Goal: Information Seeking & Learning: Learn about a topic

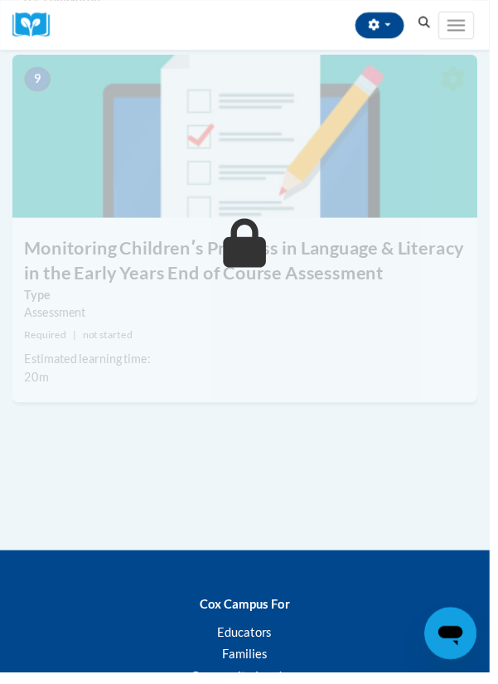
scroll to position [3949, 0]
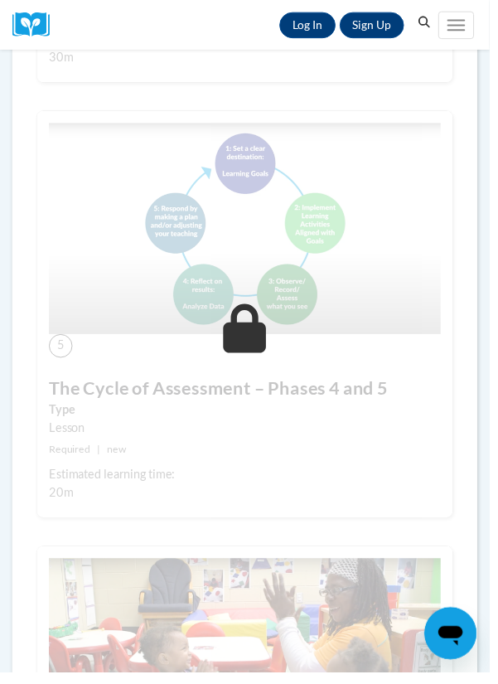
scroll to position [2036, 0]
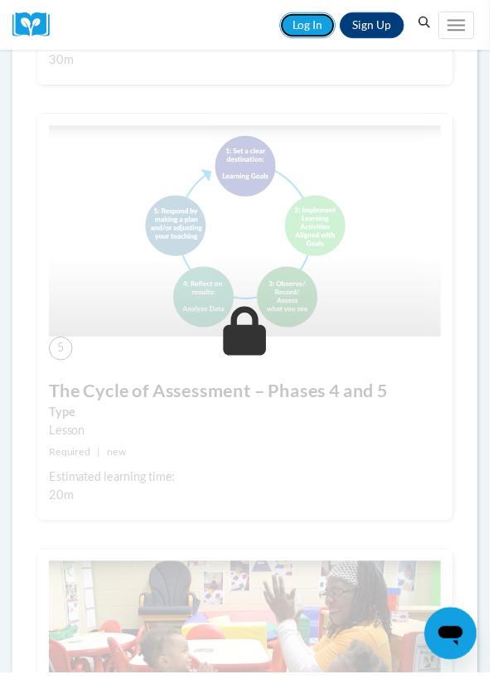
click at [326, 36] on link "Log In" at bounding box center [312, 25] width 57 height 27
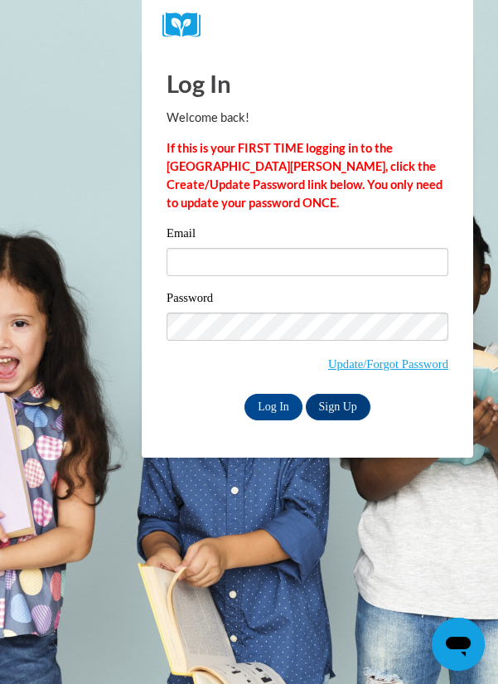
click at [342, 254] on input "Email" at bounding box center [308, 262] width 282 height 28
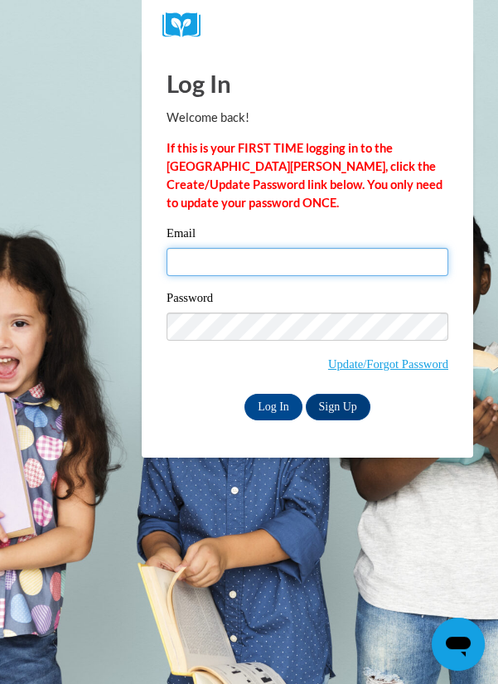
type input "janisksmith@outlook.com"
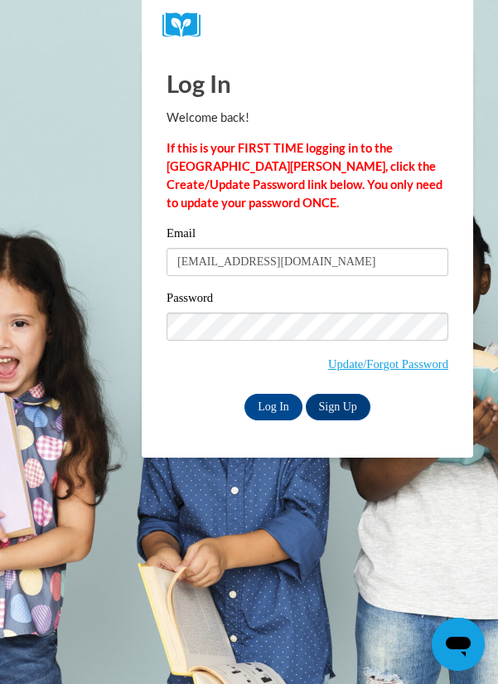
click at [244, 394] on input "Log In" at bounding box center [273, 407] width 58 height 27
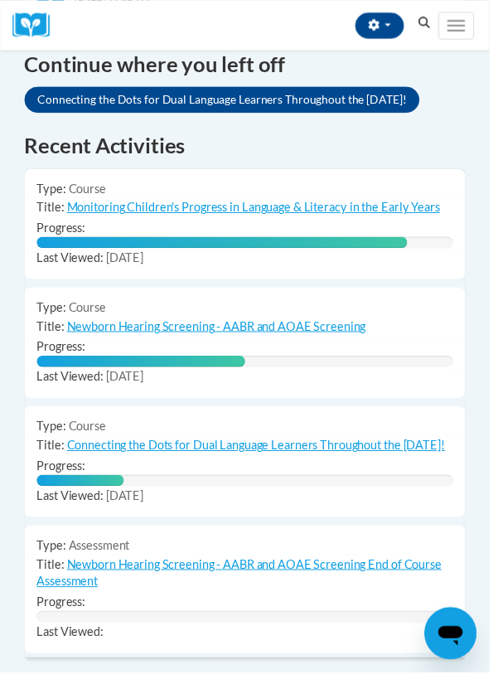
scroll to position [1240, 0]
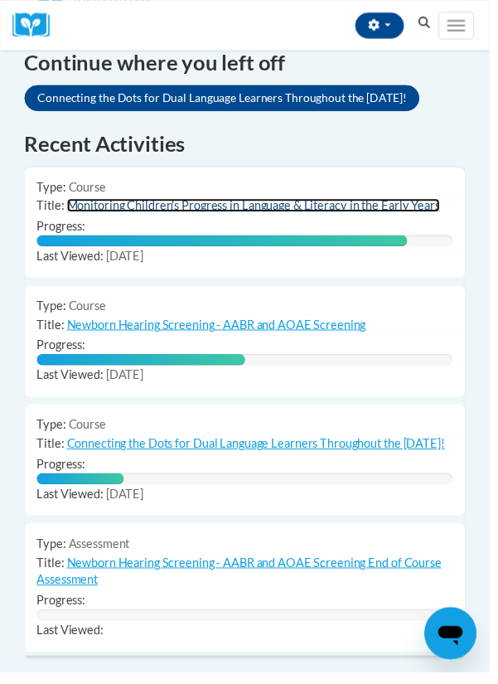
click at [364, 215] on link "Monitoring Children's Progress in Language & Literacy in the Early Years" at bounding box center [257, 208] width 379 height 14
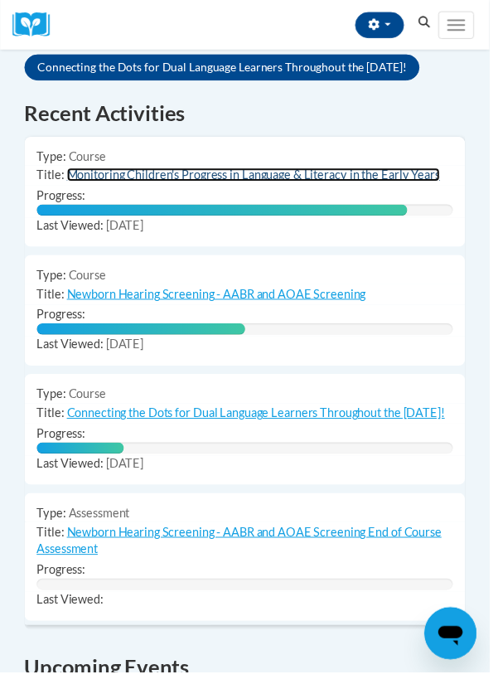
scroll to position [1294, 0]
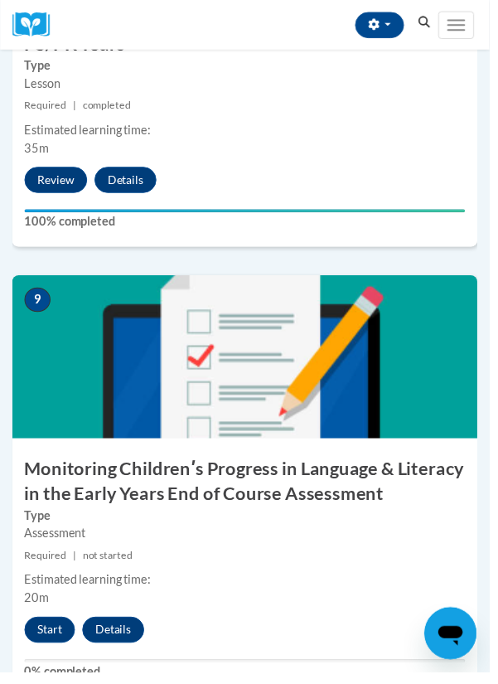
scroll to position [3690, 0]
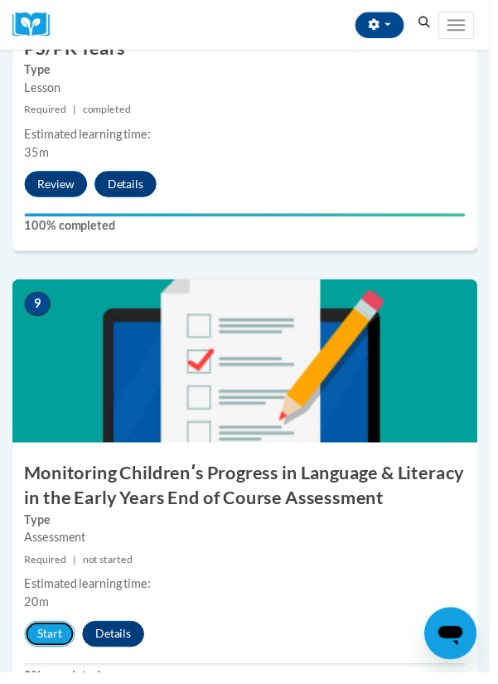
click at [65, 655] on button "Start" at bounding box center [50, 644] width 51 height 27
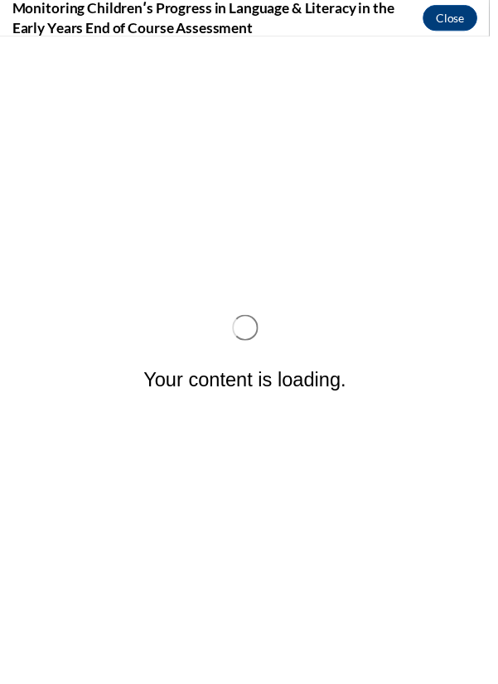
scroll to position [0, 0]
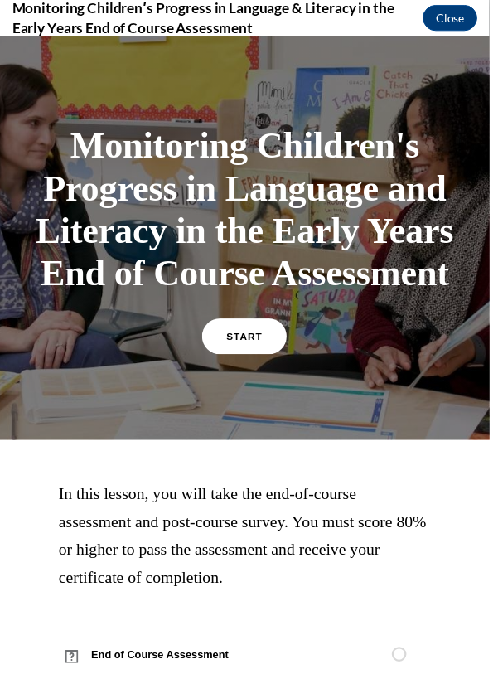
click at [259, 344] on span "START" at bounding box center [248, 342] width 36 height 12
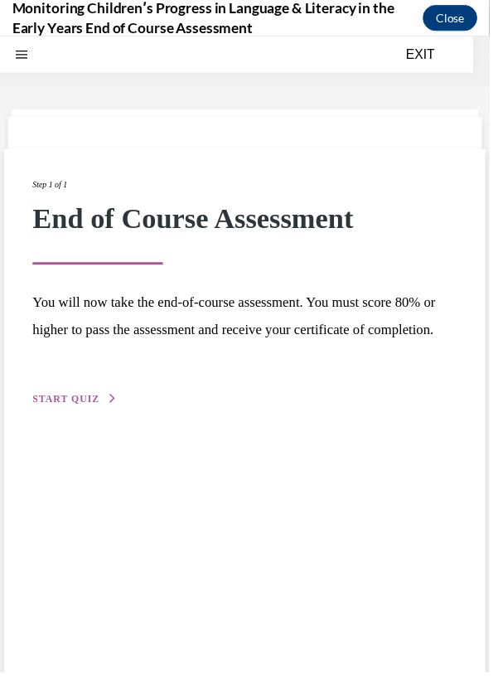
scroll to position [51, 0]
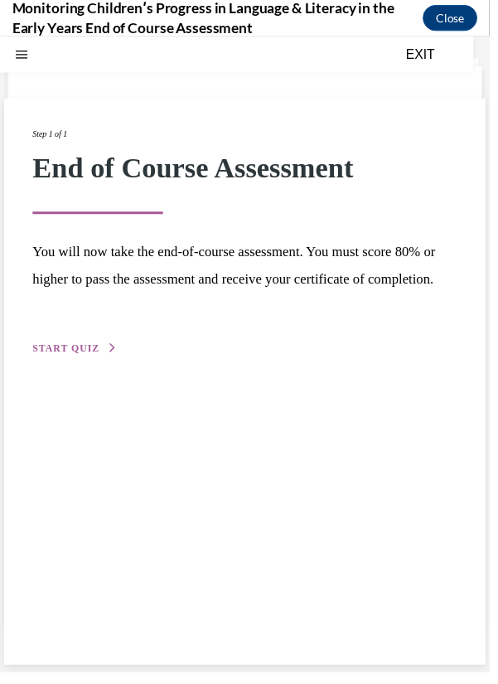
click at [111, 358] on icon "button" at bounding box center [114, 353] width 10 height 9
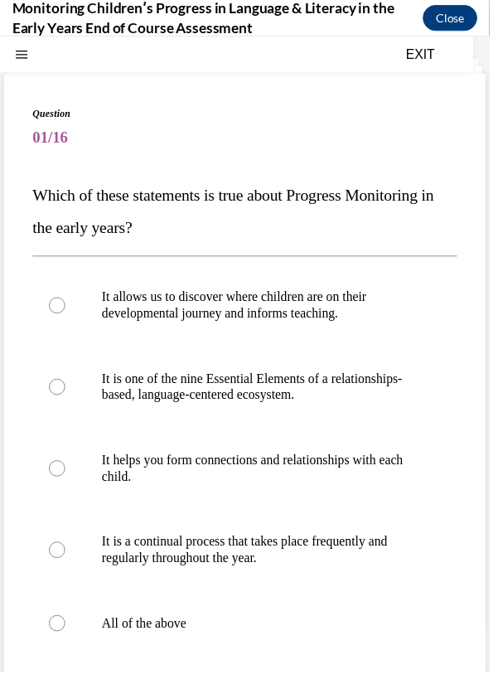
click at [109, 640] on label "All of the above" at bounding box center [249, 633] width 432 height 66
click at [66, 640] on input "All of the above" at bounding box center [58, 633] width 17 height 17
radio input "true"
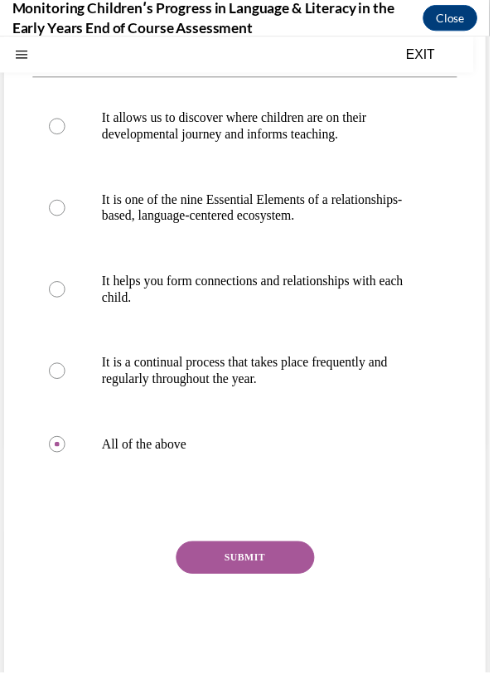
scroll to position [239, 0]
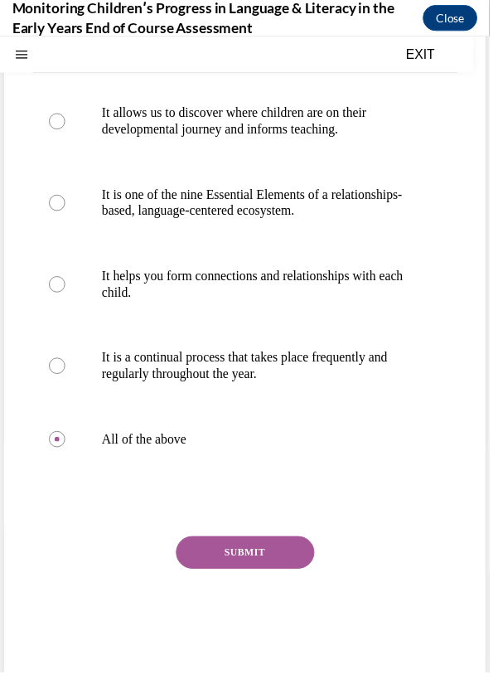
click at [283, 564] on button "SUBMIT" at bounding box center [249, 560] width 141 height 33
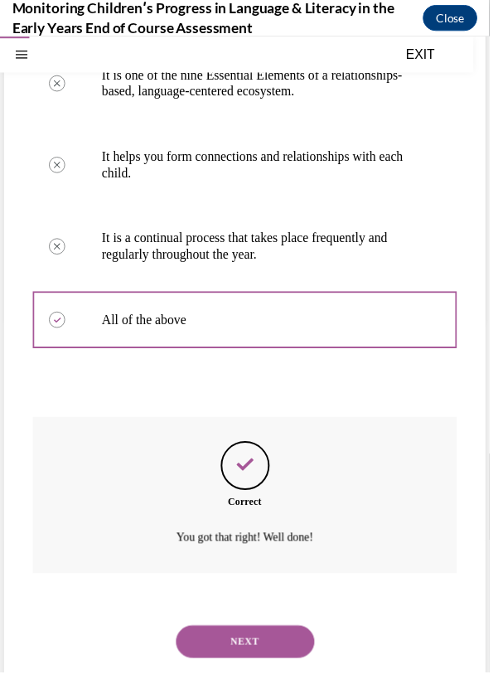
scroll to position [373, 0]
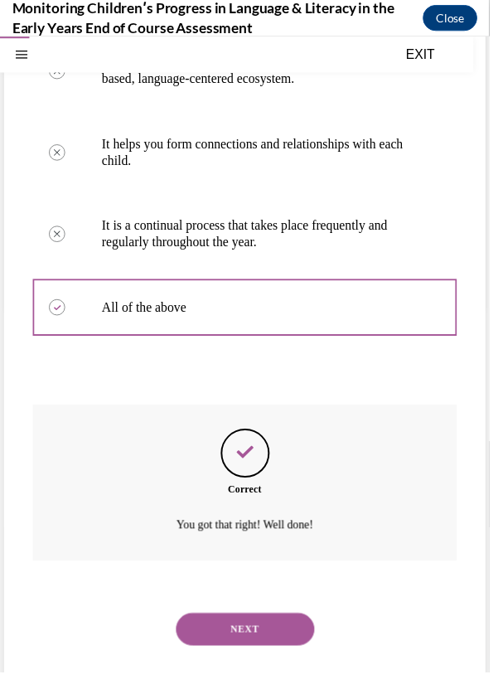
click at [295, 628] on button "NEXT" at bounding box center [249, 638] width 141 height 33
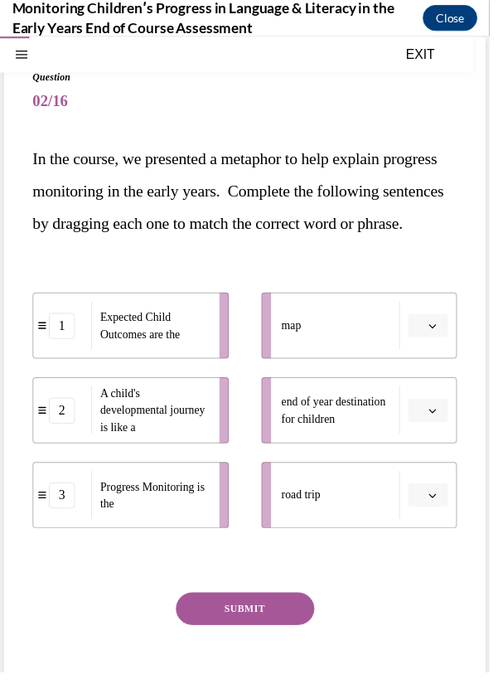
scroll to position [97, 0]
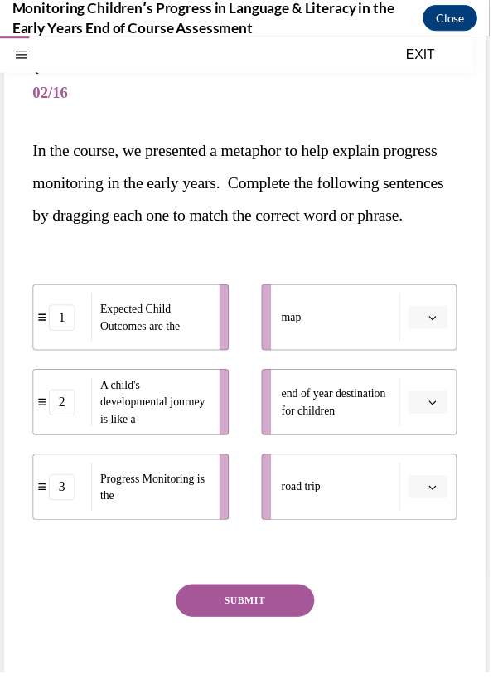
click at [440, 326] on icon "button" at bounding box center [440, 322] width 8 height 8
click at [474, 295] on div "Question 02/16 In the course, we presented a metaphor to help explain progress …" at bounding box center [249, 383] width 490 height 708
click at [440, 499] on icon "button" at bounding box center [440, 495] width 8 height 8
click at [437, 631] on div "2" at bounding box center [433, 630] width 41 height 33
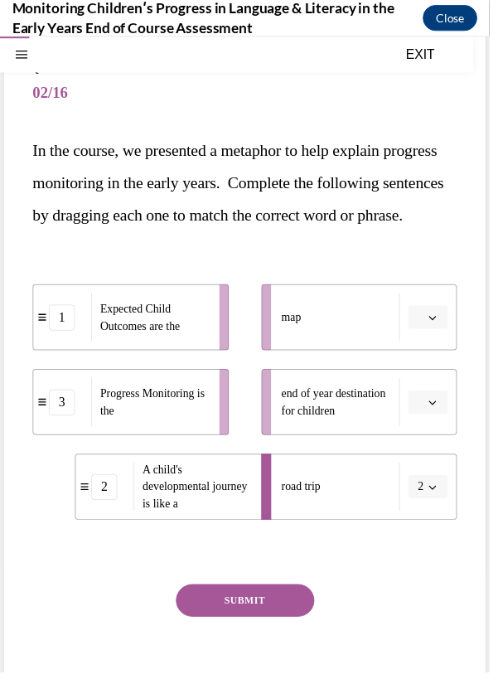
click at [440, 326] on icon "button" at bounding box center [440, 322] width 8 height 8
click at [438, 498] on div "3" at bounding box center [433, 491] width 41 height 33
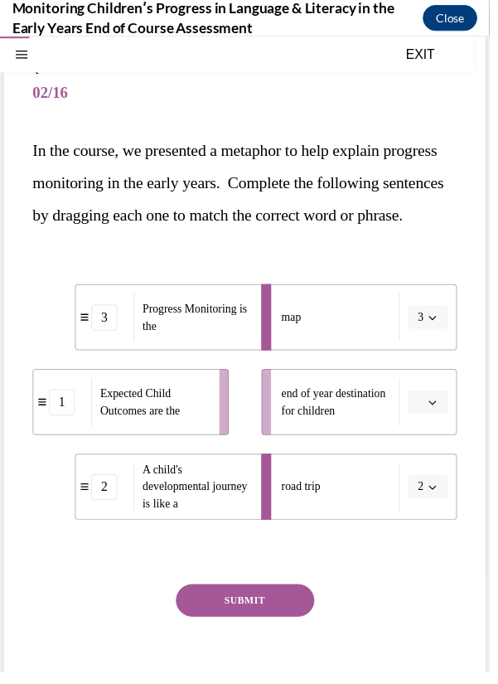
click at [439, 413] on icon "button" at bounding box center [440, 408] width 8 height 8
click at [440, 509] on div "1" at bounding box center [433, 511] width 41 height 33
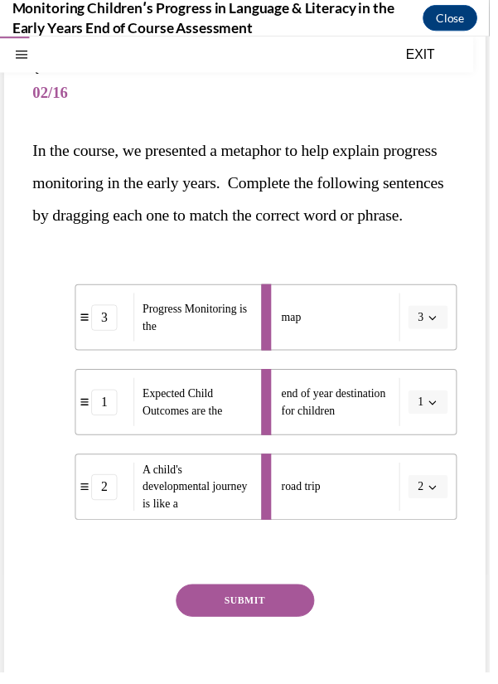
click at [293, 626] on button "SUBMIT" at bounding box center [249, 609] width 141 height 33
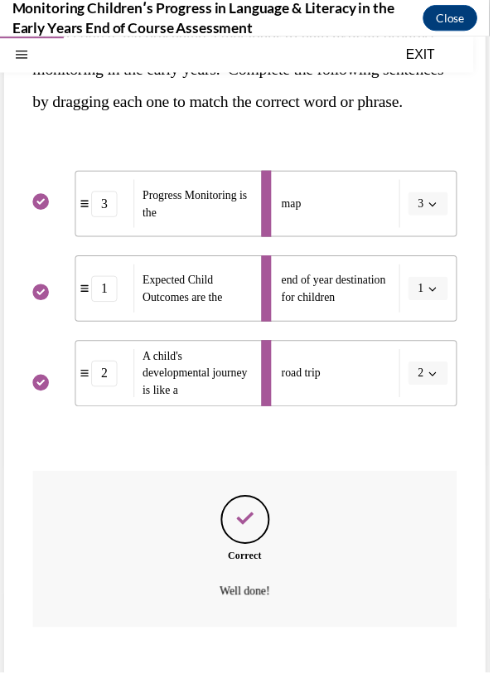
scroll to position [314, 0]
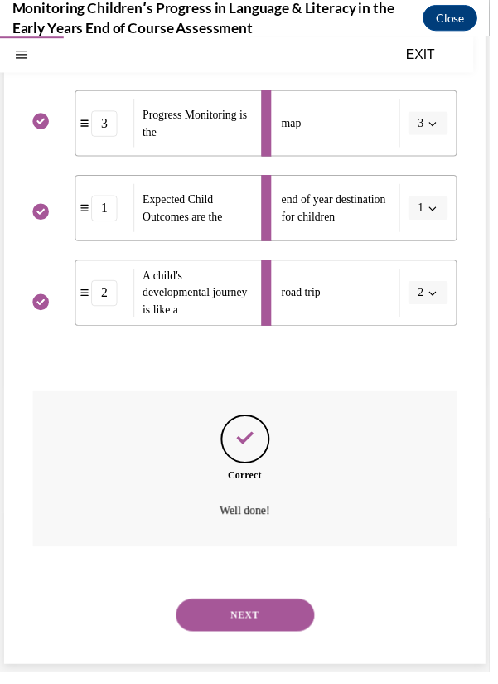
click at [209, 638] on button "NEXT" at bounding box center [249, 624] width 141 height 33
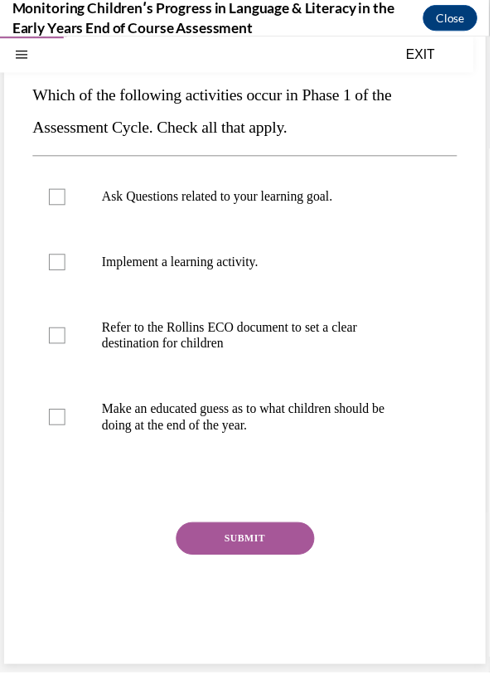
scroll to position [114, 0]
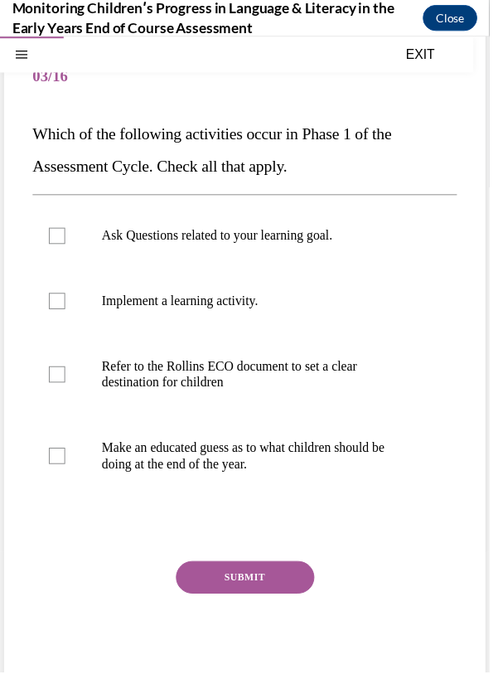
click at [60, 391] on label "Refer to the Rollins ECO document to set a clear destination for children" at bounding box center [249, 379] width 432 height 83
click at [60, 388] on input "Refer to the Rollins ECO document to set a clear destination for children" at bounding box center [58, 379] width 17 height 17
checkbox input "true"
click at [49, 318] on label "Implement a learning activity." at bounding box center [249, 305] width 432 height 66
click at [50, 313] on input "Implement a learning activity." at bounding box center [58, 305] width 17 height 17
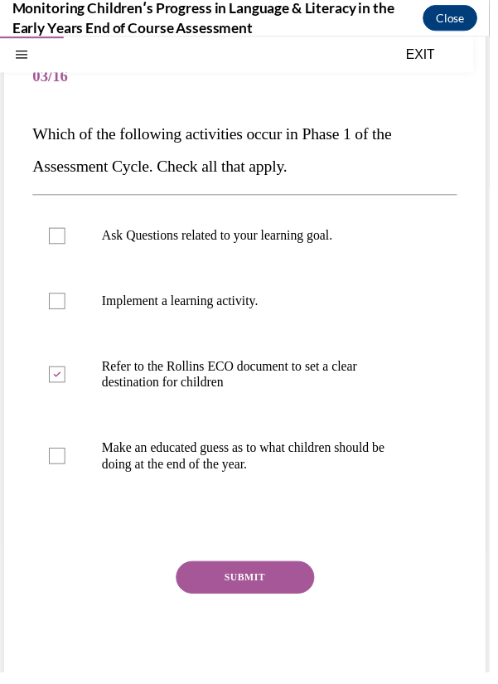
checkbox input "true"
click at [51, 261] on label "Ask Questions related to your learning goal." at bounding box center [249, 238] width 432 height 66
click at [51, 247] on input "Ask Questions related to your learning goal." at bounding box center [58, 238] width 17 height 17
checkbox input "true"
click at [250, 584] on button "SUBMIT" at bounding box center [249, 585] width 141 height 33
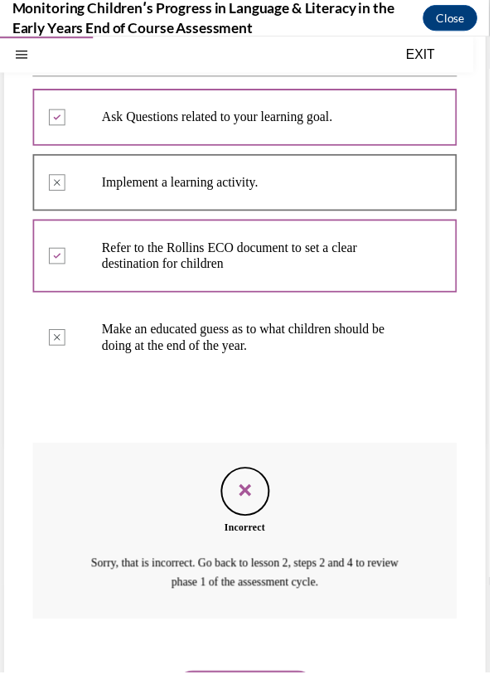
scroll to position [293, 0]
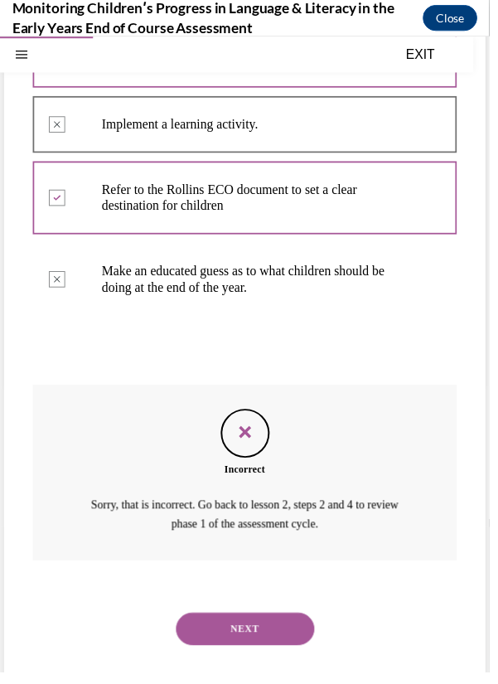
click at [254, 441] on icon "Feedback" at bounding box center [249, 439] width 25 height 25
click at [69, 209] on div at bounding box center [249, 200] width 432 height 75
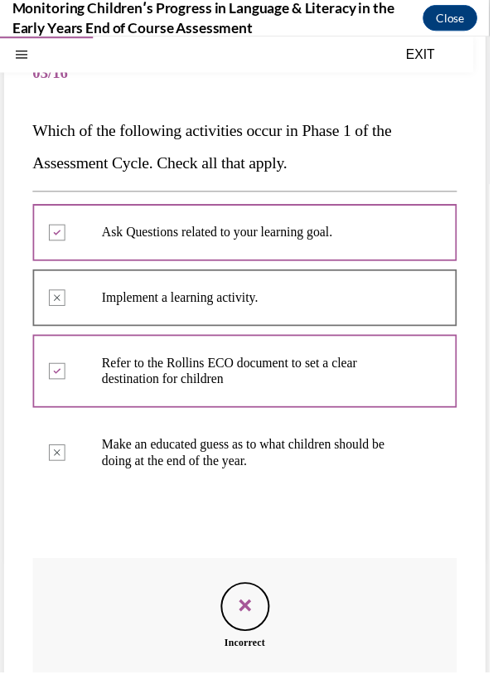
scroll to position [117, 0]
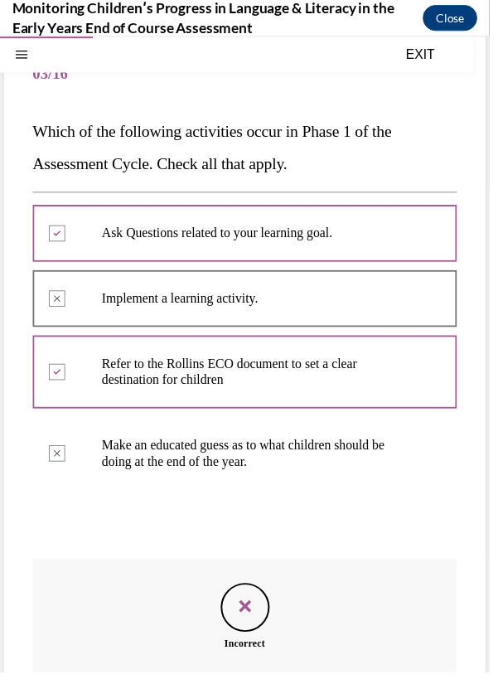
click at [63, 304] on div at bounding box center [249, 302] width 432 height 58
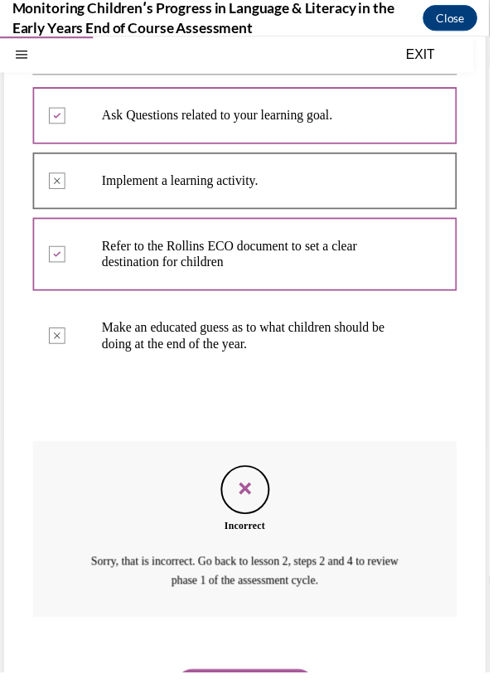
scroll to position [293, 0]
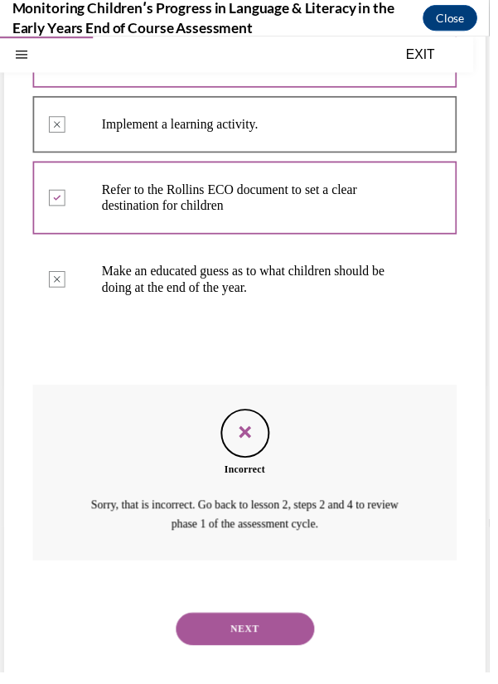
click at [230, 636] on button "NEXT" at bounding box center [249, 638] width 141 height 33
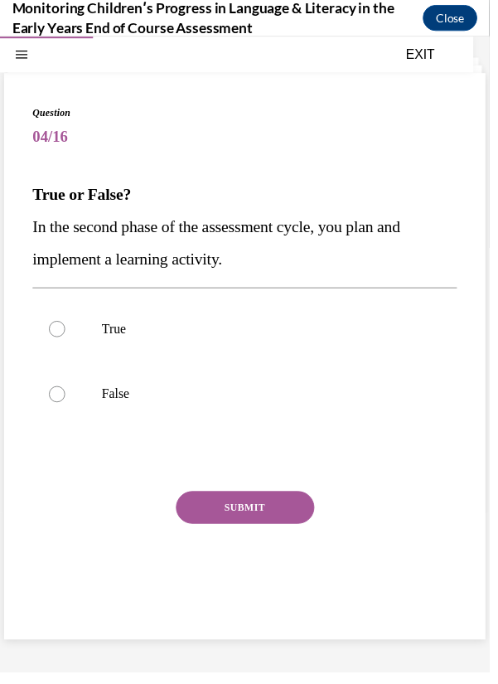
scroll to position [52, 0]
click at [64, 340] on label "True" at bounding box center [249, 334] width 432 height 66
click at [64, 340] on input "True" at bounding box center [58, 334] width 17 height 17
radio input "true"
click at [237, 523] on button "SUBMIT" at bounding box center [249, 515] width 141 height 33
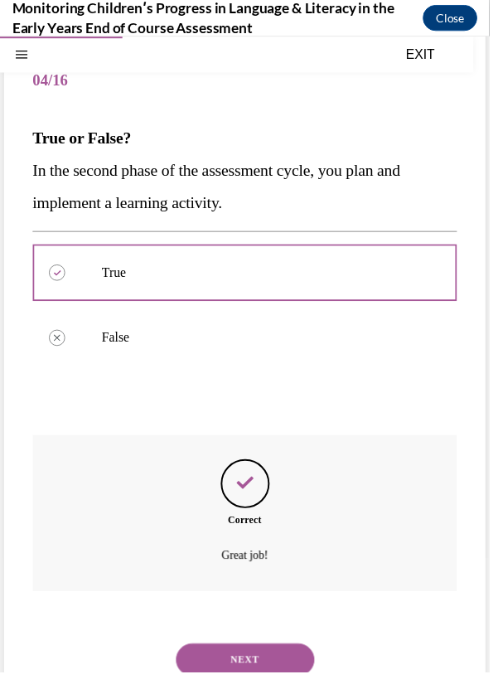
scroll to position [142, 0]
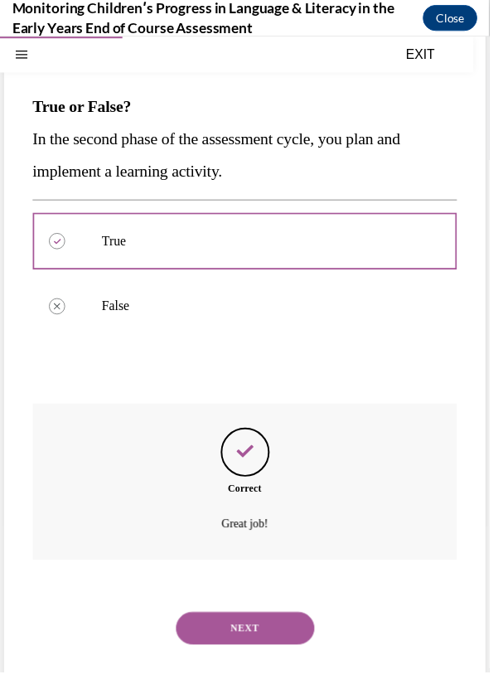
click at [225, 640] on button "NEXT" at bounding box center [249, 637] width 141 height 33
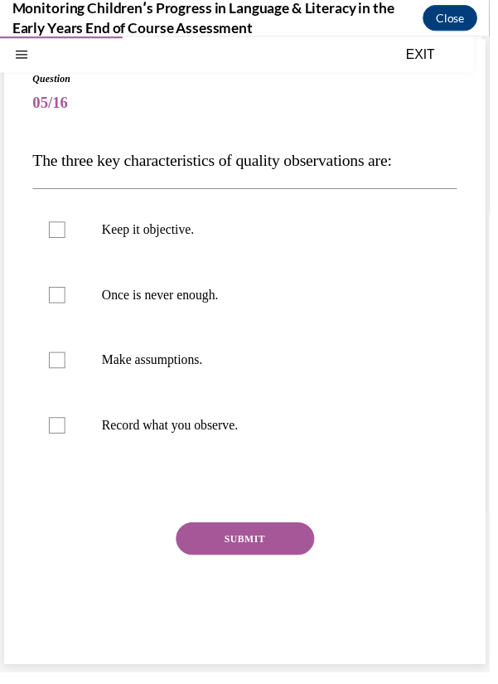
scroll to position [74, 0]
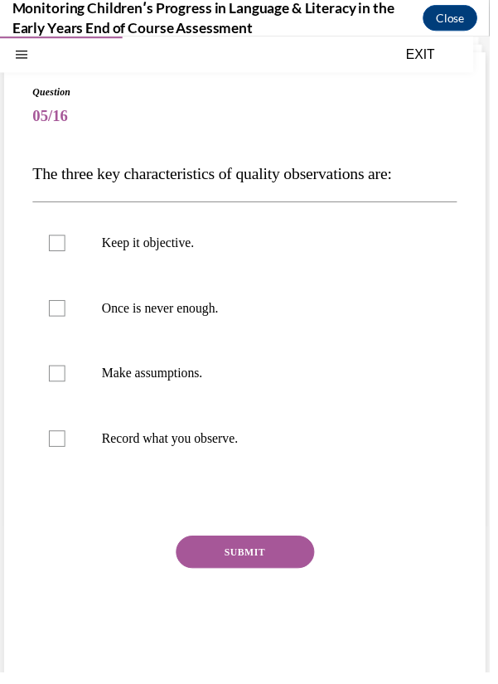
click at [37, 308] on label "Once is never enough." at bounding box center [249, 312] width 432 height 66
click at [50, 308] on input "Once is never enough." at bounding box center [58, 312] width 17 height 17
checkbox input "true"
click at [75, 449] on label "Record what you observe." at bounding box center [249, 445] width 432 height 66
click at [66, 449] on input "Record what you observe." at bounding box center [58, 445] width 17 height 17
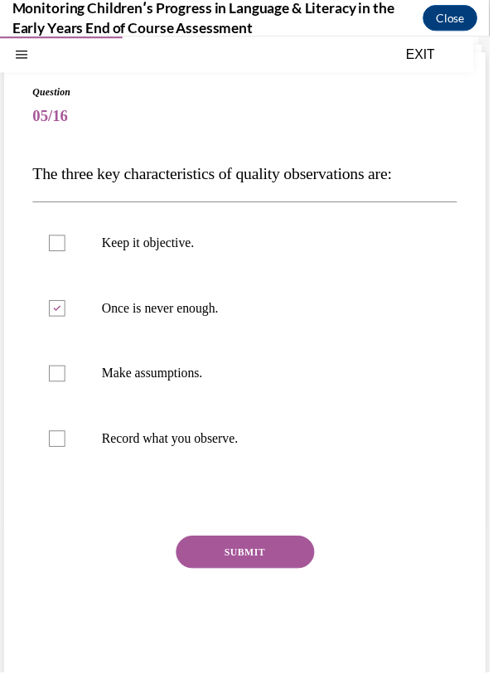
checkbox input "true"
click at [193, 568] on button "SUBMIT" at bounding box center [249, 560] width 141 height 33
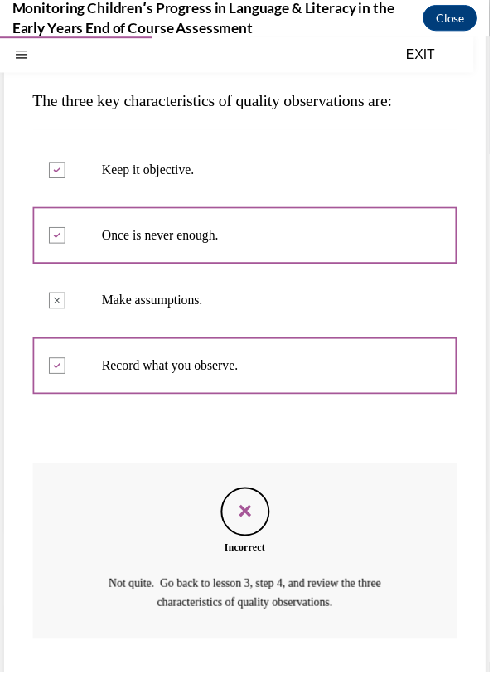
scroll to position [227, 0]
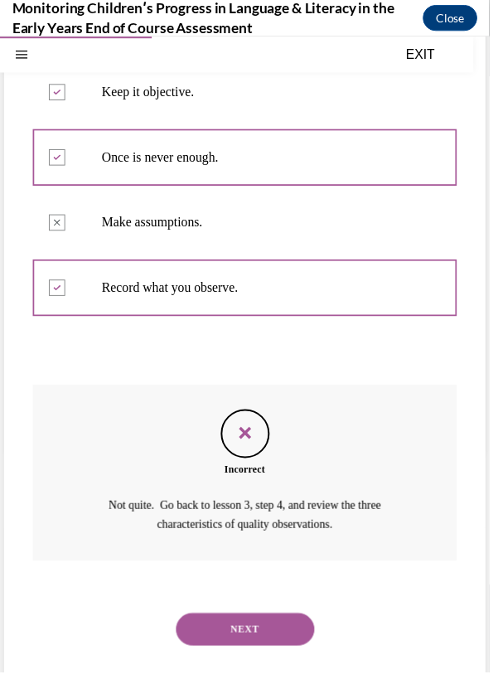
click at [207, 635] on button "NEXT" at bounding box center [249, 638] width 141 height 33
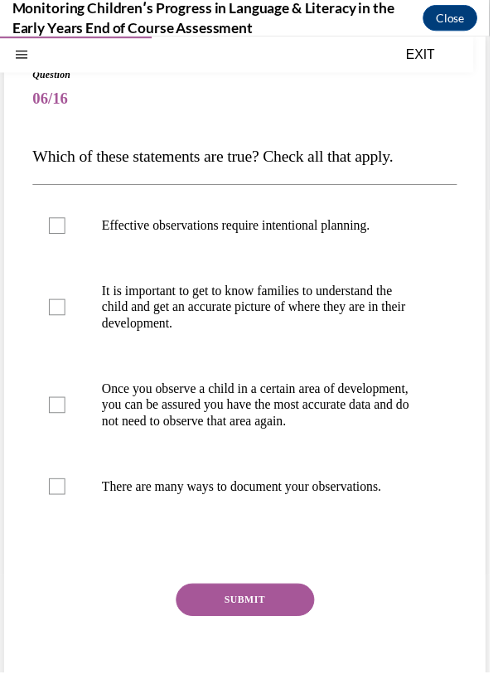
scroll to position [92, 0]
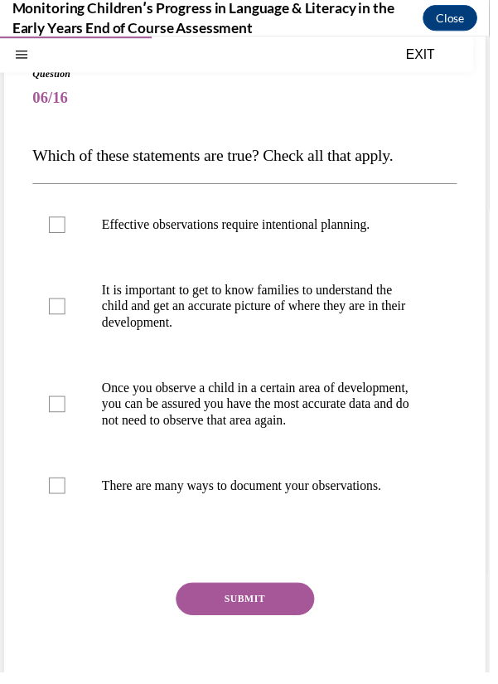
click at [52, 501] on div at bounding box center [58, 493] width 17 height 17
click at [52, 501] on input "There are many ways to document your observations." at bounding box center [58, 493] width 17 height 17
checkbox input "true"
click at [46, 442] on label "Once you observe a child in a certain area of development, you can be assured y…" at bounding box center [249, 409] width 432 height 99
click at [50, 418] on input "Once you observe a child in a certain area of development, you can be assured y…" at bounding box center [58, 410] width 17 height 17
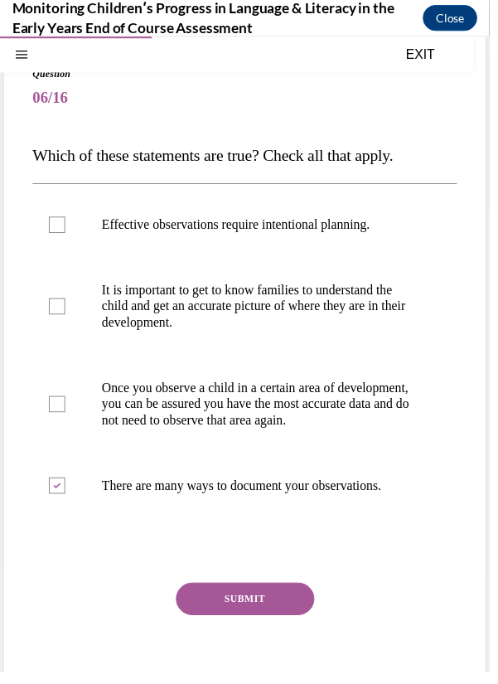
checkbox input "true"
click at [50, 322] on label "It is important to get to know families to understand the child and get an accu…" at bounding box center [249, 310] width 432 height 99
click at [50, 319] on input "It is important to get to know families to understand the child and get an accu…" at bounding box center [58, 310] width 17 height 17
checkbox input "true"
click at [47, 230] on label "Effective observations require intentional planning." at bounding box center [249, 228] width 432 height 66
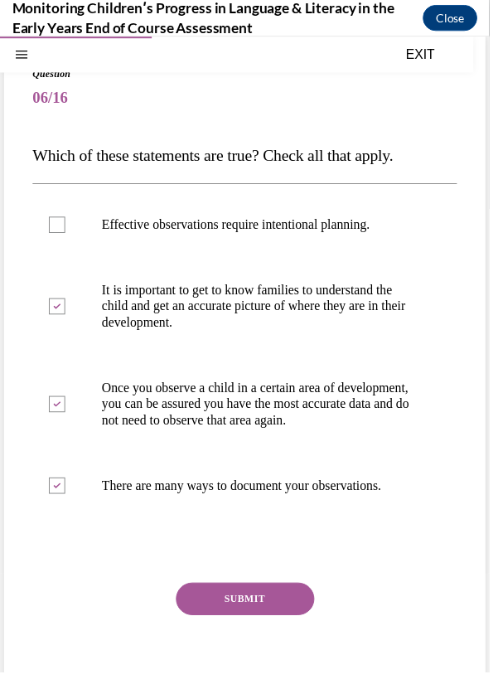
click at [50, 230] on input "Effective observations require intentional planning." at bounding box center [58, 228] width 17 height 17
checkbox input "true"
click at [219, 625] on button "SUBMIT" at bounding box center [249, 608] width 141 height 33
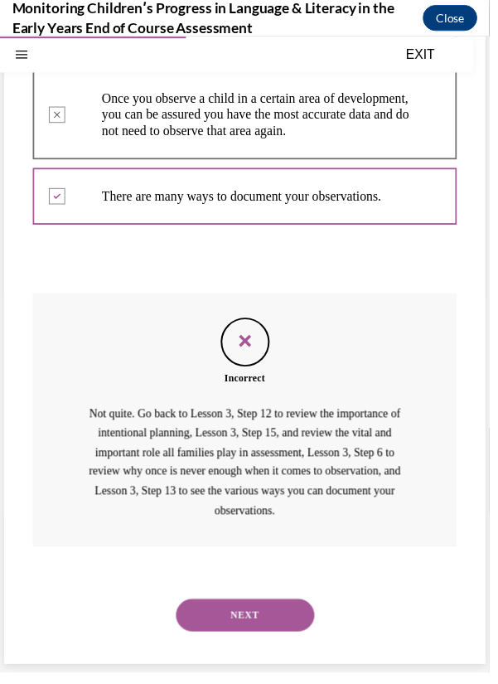
scroll to position [405, 0]
click at [249, 634] on button "NEXT" at bounding box center [249, 624] width 141 height 33
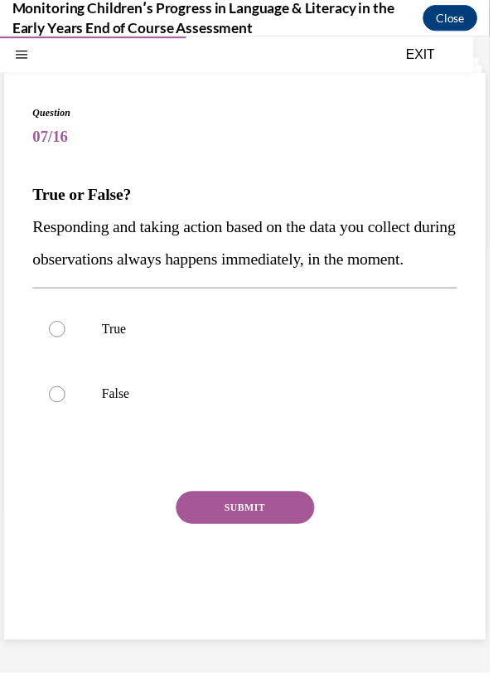
scroll to position [52, 0]
click at [70, 433] on label "False" at bounding box center [249, 400] width 432 height 66
click at [66, 408] on input "False" at bounding box center [58, 400] width 17 height 17
radio input "true"
click at [226, 532] on button "SUBMIT" at bounding box center [249, 515] width 141 height 33
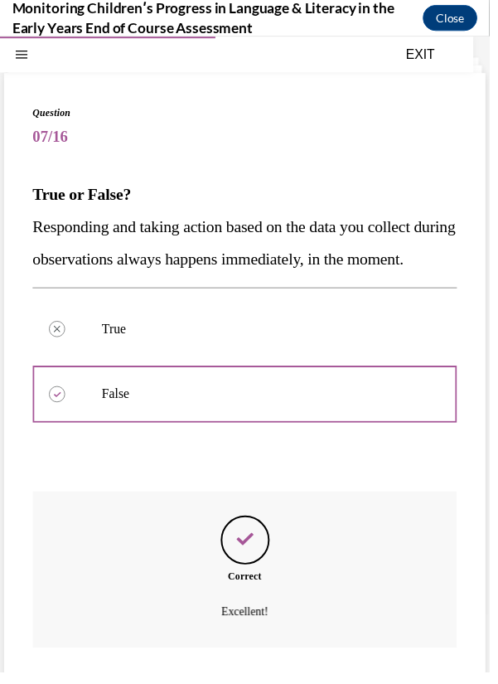
scroll to position [175, 0]
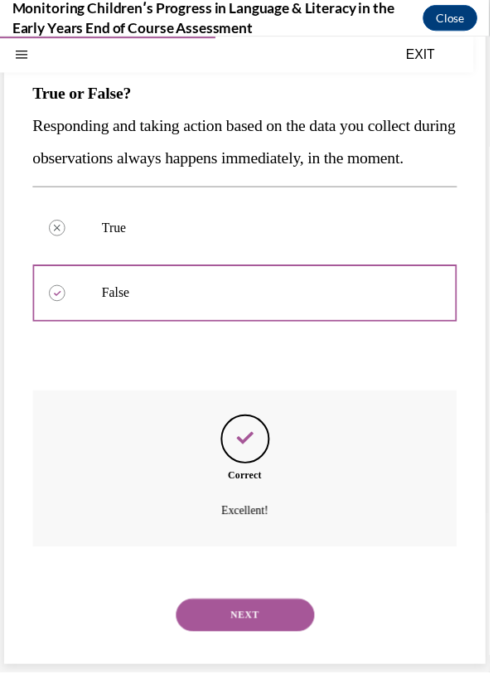
click at [220, 641] on button "NEXT" at bounding box center [249, 624] width 141 height 33
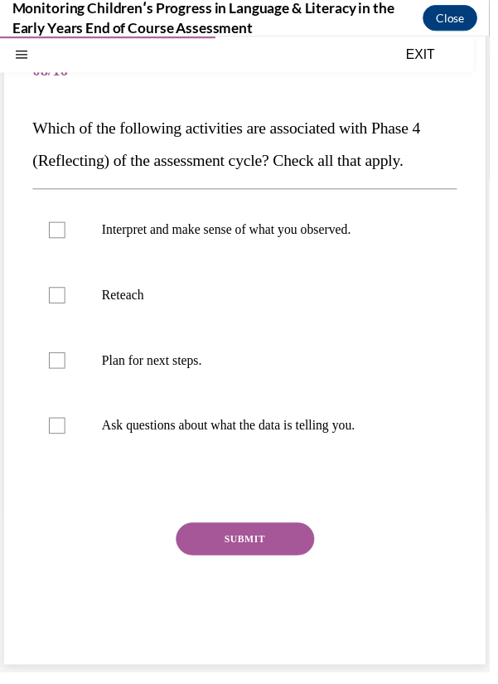
scroll to position [107, 0]
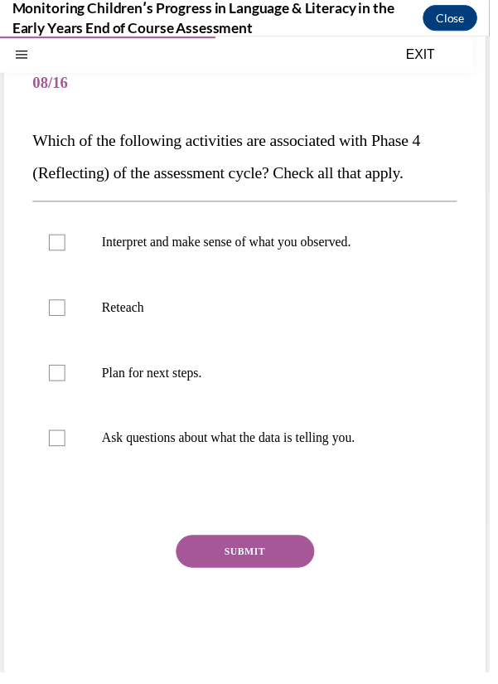
click at [58, 386] on div at bounding box center [58, 378] width 17 height 17
click at [58, 386] on input "Plan for next steps." at bounding box center [58, 378] width 17 height 17
checkbox input "true"
click at [65, 452] on div at bounding box center [58, 445] width 17 height 17
click at [65, 452] on input "Ask questions about what the data is telling you." at bounding box center [58, 445] width 17 height 17
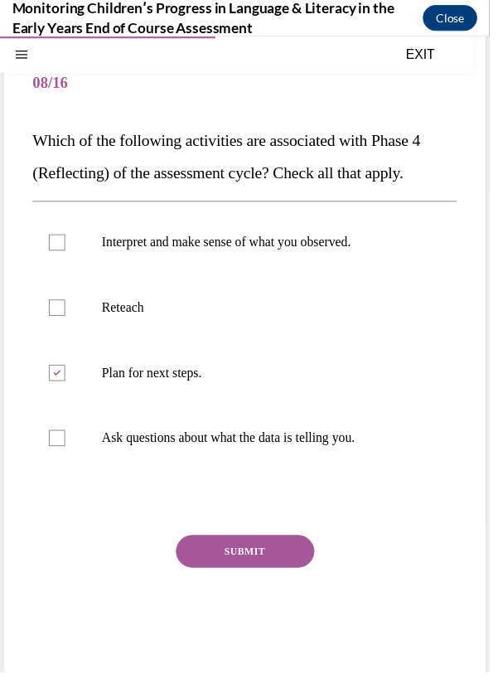
checkbox input "true"
click at [60, 254] on label "Interpret and make sense of what you observed." at bounding box center [249, 246] width 432 height 66
click at [60, 254] on input "Interpret and make sense of what you observed." at bounding box center [58, 246] width 17 height 17
checkbox input "true"
click at [278, 566] on button "SUBMIT" at bounding box center [249, 560] width 141 height 33
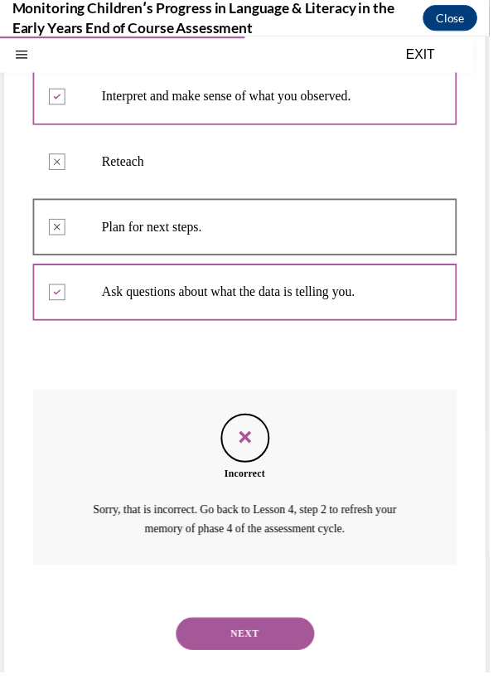
scroll to position [260, 0]
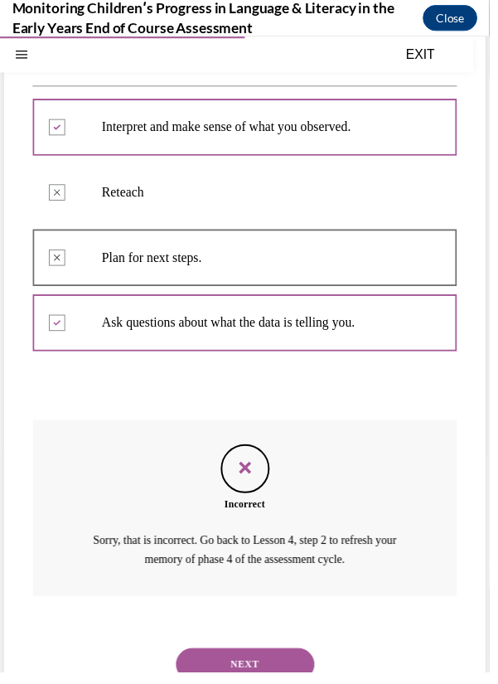
click at [298, 677] on button "NEXT" at bounding box center [249, 674] width 141 height 33
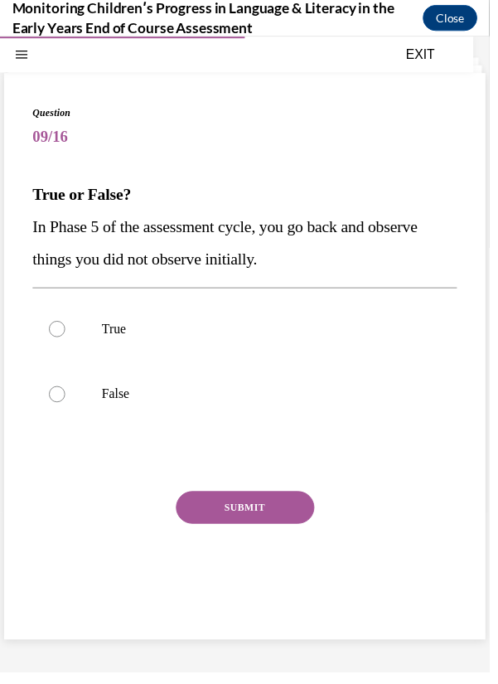
scroll to position [52, 0]
click at [218, 342] on label "True" at bounding box center [249, 334] width 432 height 66
click at [66, 342] on input "True" at bounding box center [58, 334] width 17 height 17
radio input "true"
click at [292, 524] on button "SUBMIT" at bounding box center [249, 515] width 141 height 33
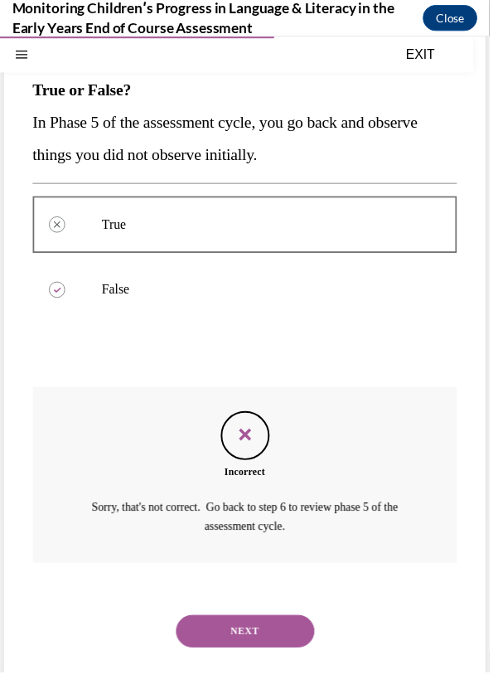
scroll to position [161, 0]
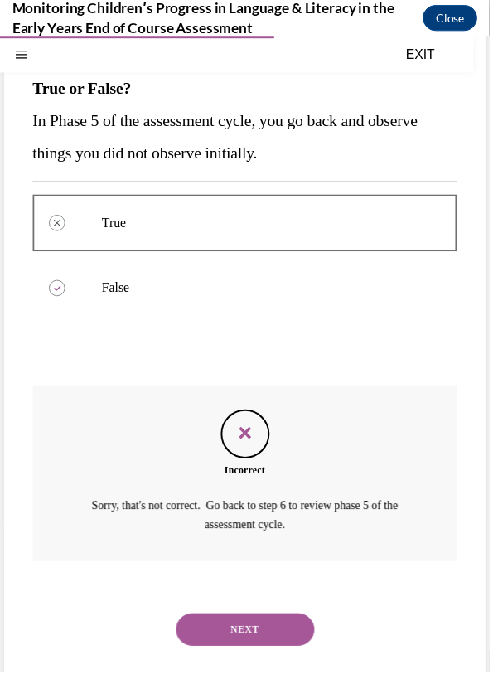
click at [281, 622] on button "NEXT" at bounding box center [249, 638] width 141 height 33
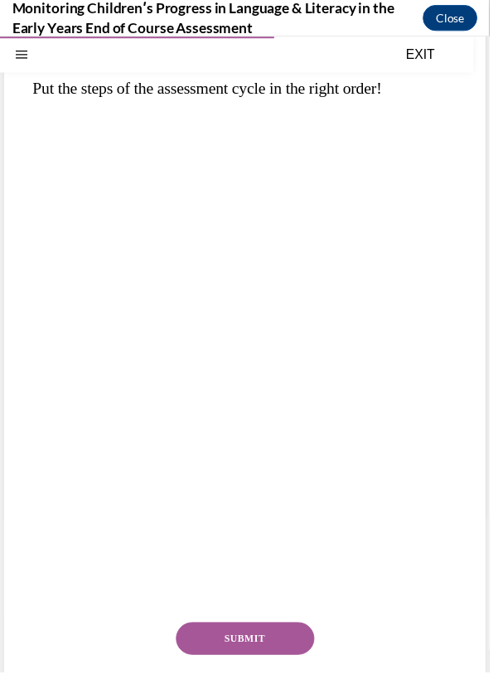
scroll to position [115, 0]
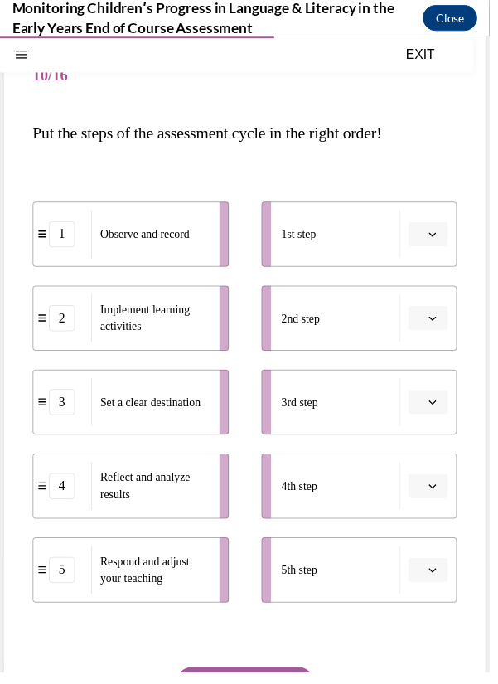
click at [286, 677] on button "SUBMIT" at bounding box center [249, 693] width 141 height 33
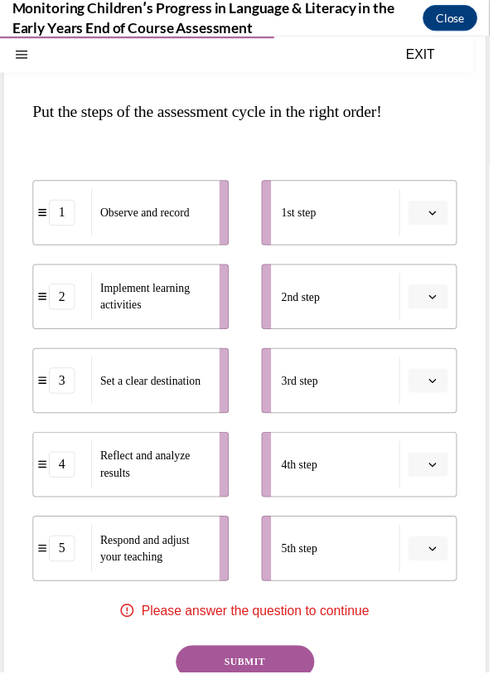
scroll to position [138, 0]
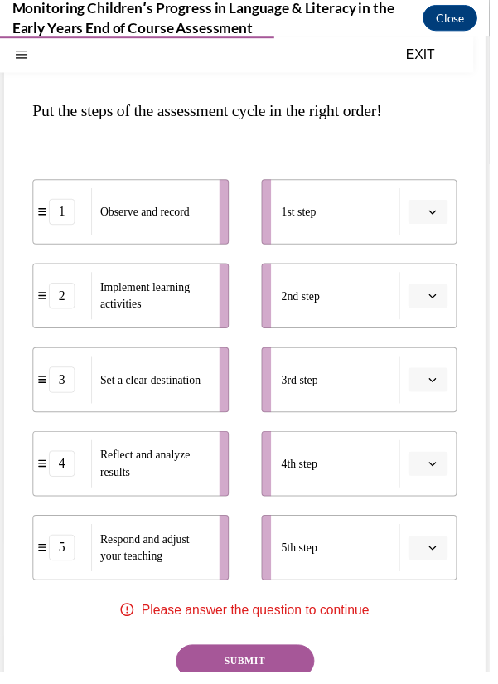
click at [440, 384] on icon "button" at bounding box center [440, 385] width 8 height 8
click at [440, 452] on div "1" at bounding box center [433, 454] width 41 height 33
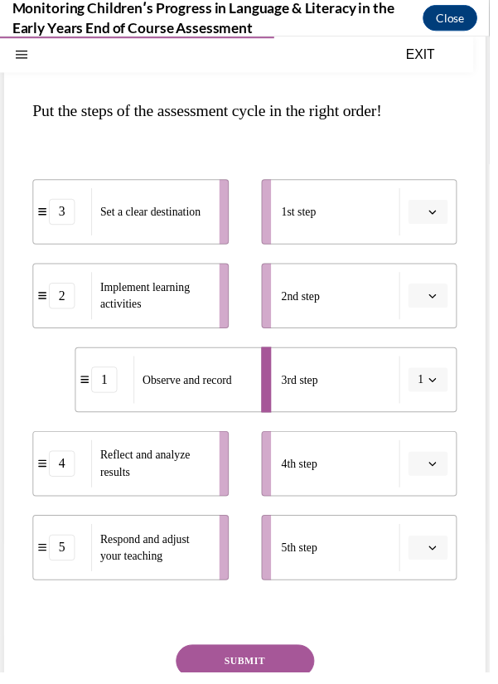
click at [440, 299] on icon "button" at bounding box center [440, 300] width 8 height 8
click at [353, 396] on div "3rd step" at bounding box center [347, 385] width 121 height 48
click at [440, 384] on icon "button" at bounding box center [440, 385] width 8 height 8
click at [433, 486] on div "2" at bounding box center [429, 487] width 41 height 33
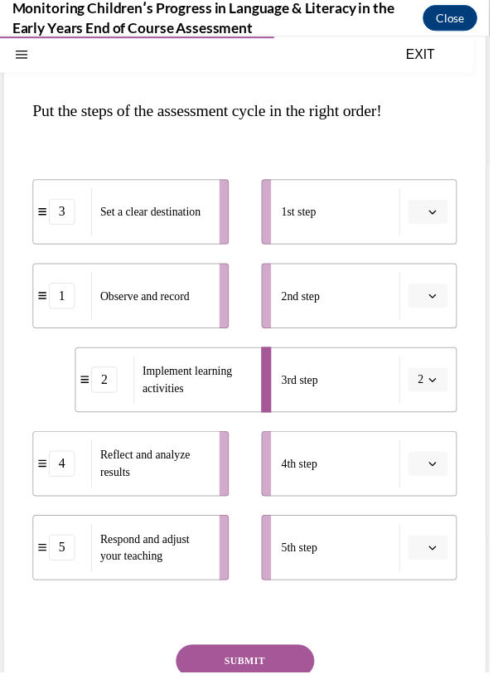
click at [440, 469] on icon "button" at bounding box center [440, 470] width 8 height 8
click at [437, 605] on div "3" at bounding box center [433, 606] width 41 height 33
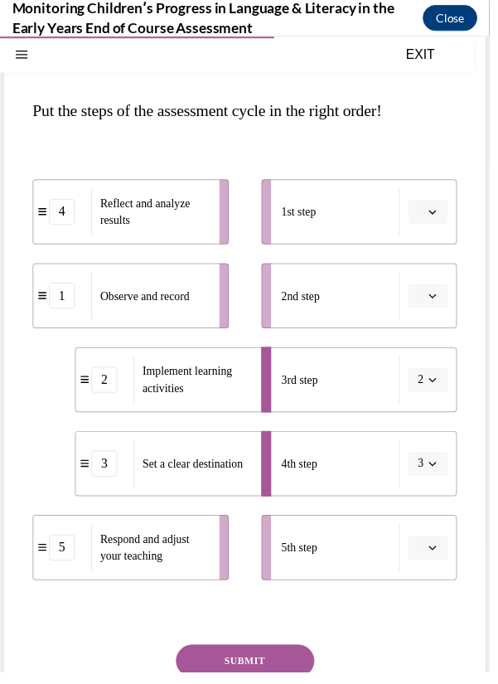
click at [440, 384] on icon "button" at bounding box center [440, 385] width 8 height 8
click at [433, 587] on div "5" at bounding box center [429, 587] width 41 height 33
click at [440, 554] on icon "button" at bounding box center [440, 556] width 8 height 8
click at [442, 489] on div "4" at bounding box center [433, 485] width 41 height 33
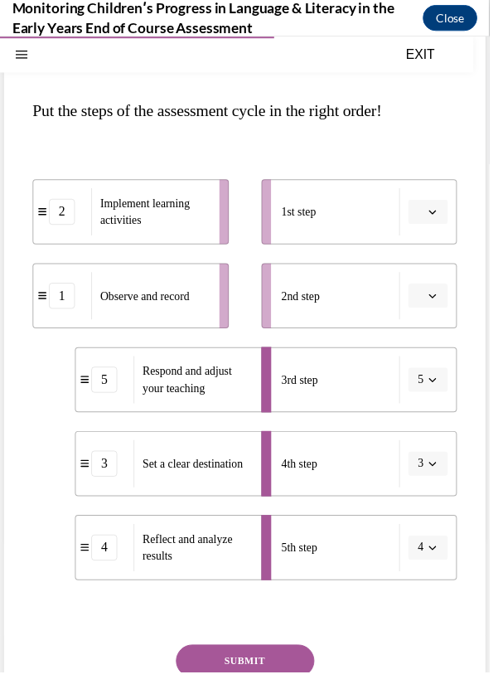
click at [440, 214] on icon "button" at bounding box center [440, 214] width 8 height 8
click at [436, 417] on div "5" at bounding box center [433, 416] width 41 height 33
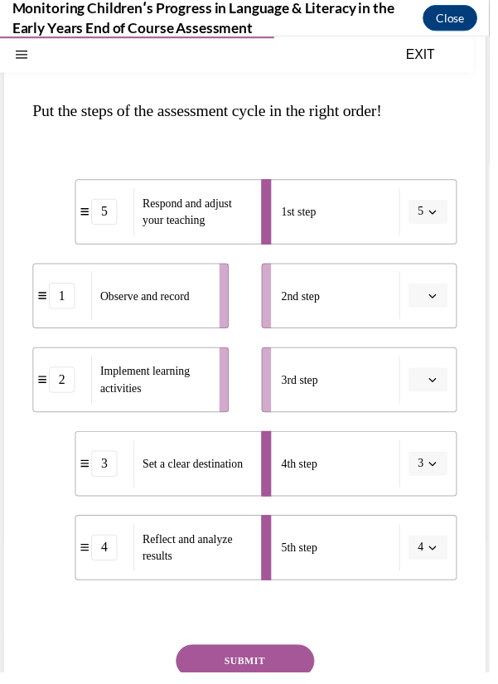
click at [435, 219] on span "button" at bounding box center [440, 215] width 12 height 12
click at [426, 379] on span "4" at bounding box center [426, 383] width 6 height 13
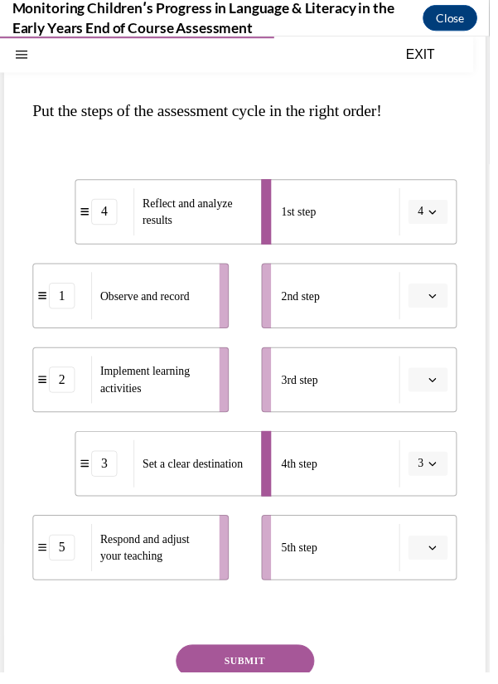
click at [428, 304] on span "Please select an option" at bounding box center [428, 300] width 6 height 17
click at [437, 402] on div "2" at bounding box center [433, 402] width 41 height 33
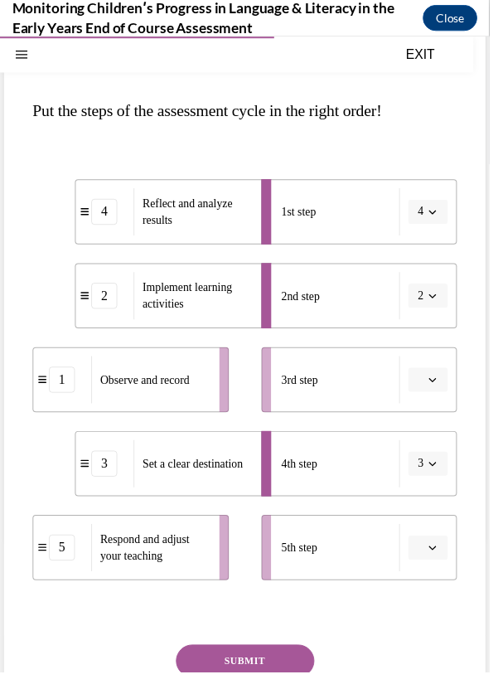
click at [436, 386] on icon "button" at bounding box center [440, 385] width 8 height 8
click at [437, 484] on div "2" at bounding box center [433, 487] width 41 height 33
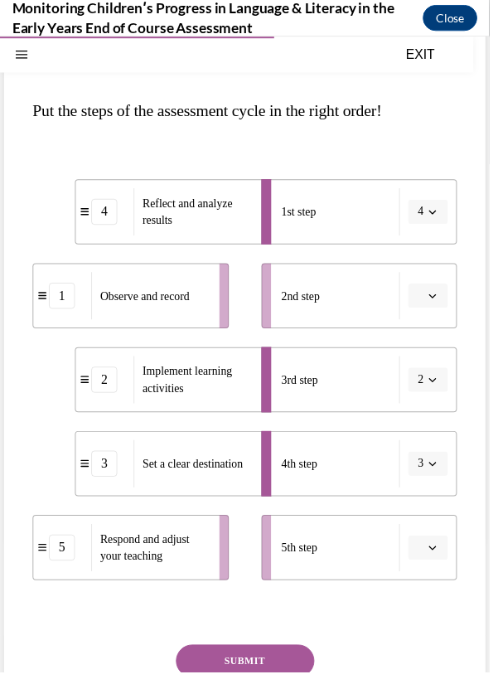
click at [133, 294] on span "Observe and record" at bounding box center [147, 300] width 91 height 12
click at [64, 303] on div "1" at bounding box center [63, 300] width 27 height 27
click at [313, 223] on div "1st step" at bounding box center [347, 215] width 121 height 48
click at [107, 221] on div "4" at bounding box center [106, 214] width 27 height 27
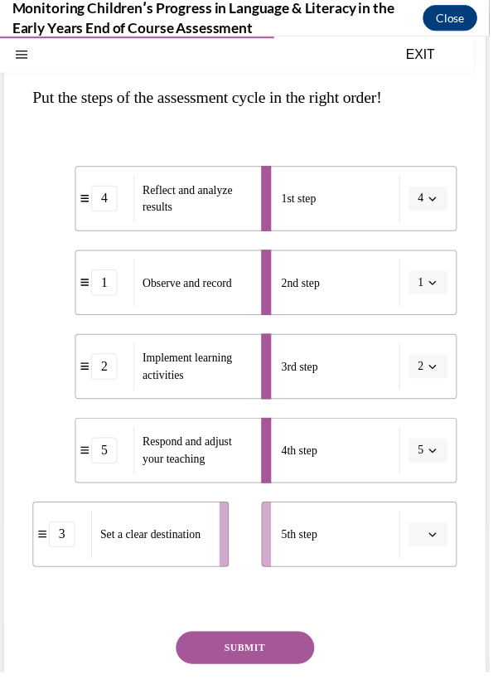
scroll to position [152, 0]
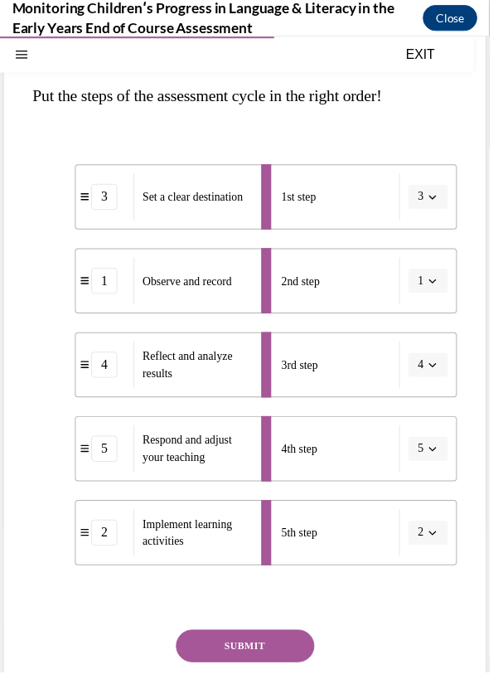
click at [284, 657] on button "SUBMIT" at bounding box center [249, 656] width 141 height 33
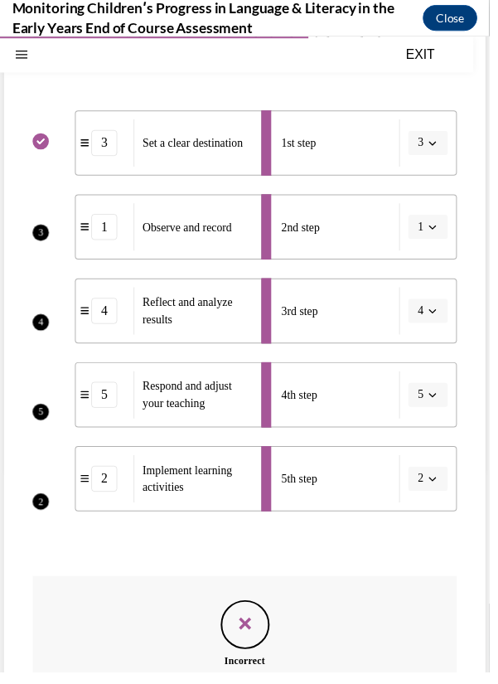
scroll to position [205, 0]
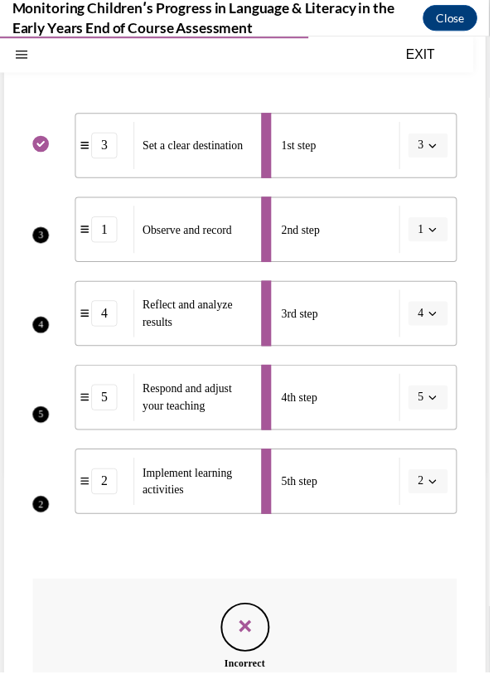
click at [263, 638] on div "Feedback" at bounding box center [250, 637] width 50 height 50
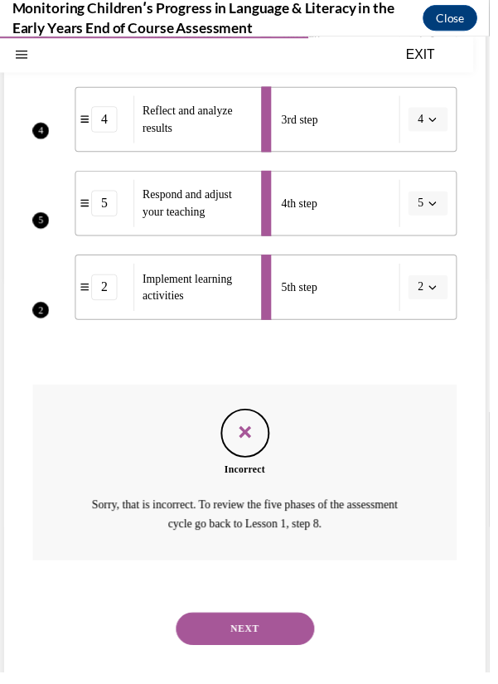
click at [302, 643] on button "NEXT" at bounding box center [249, 637] width 141 height 33
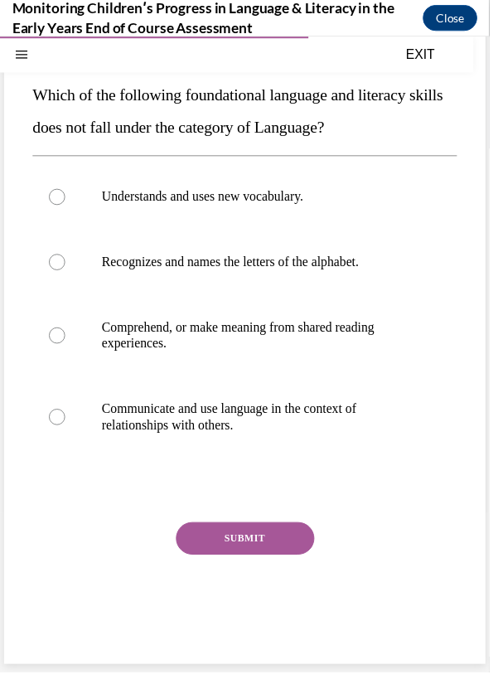
scroll to position [114, 0]
